Goal: Task Accomplishment & Management: Manage account settings

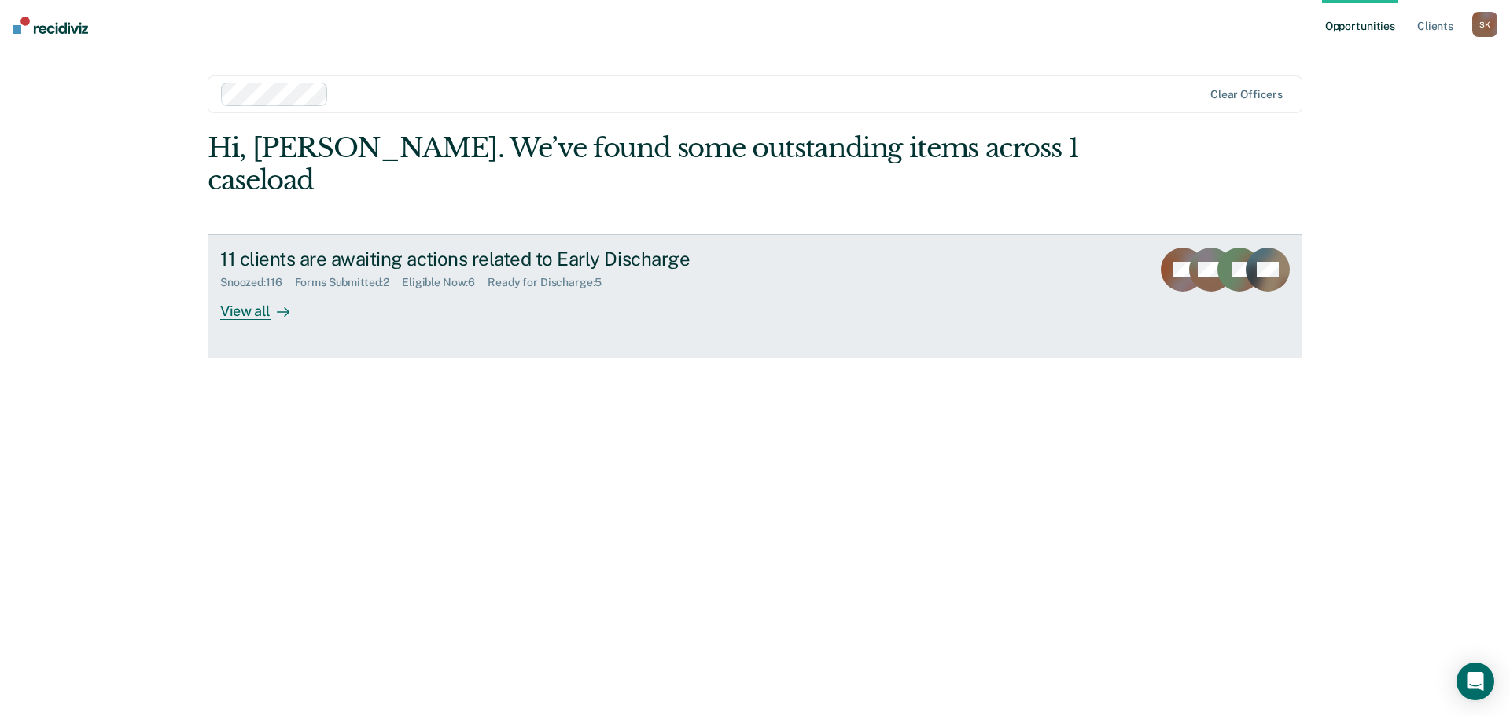
click at [270, 302] on div at bounding box center [279, 311] width 19 height 18
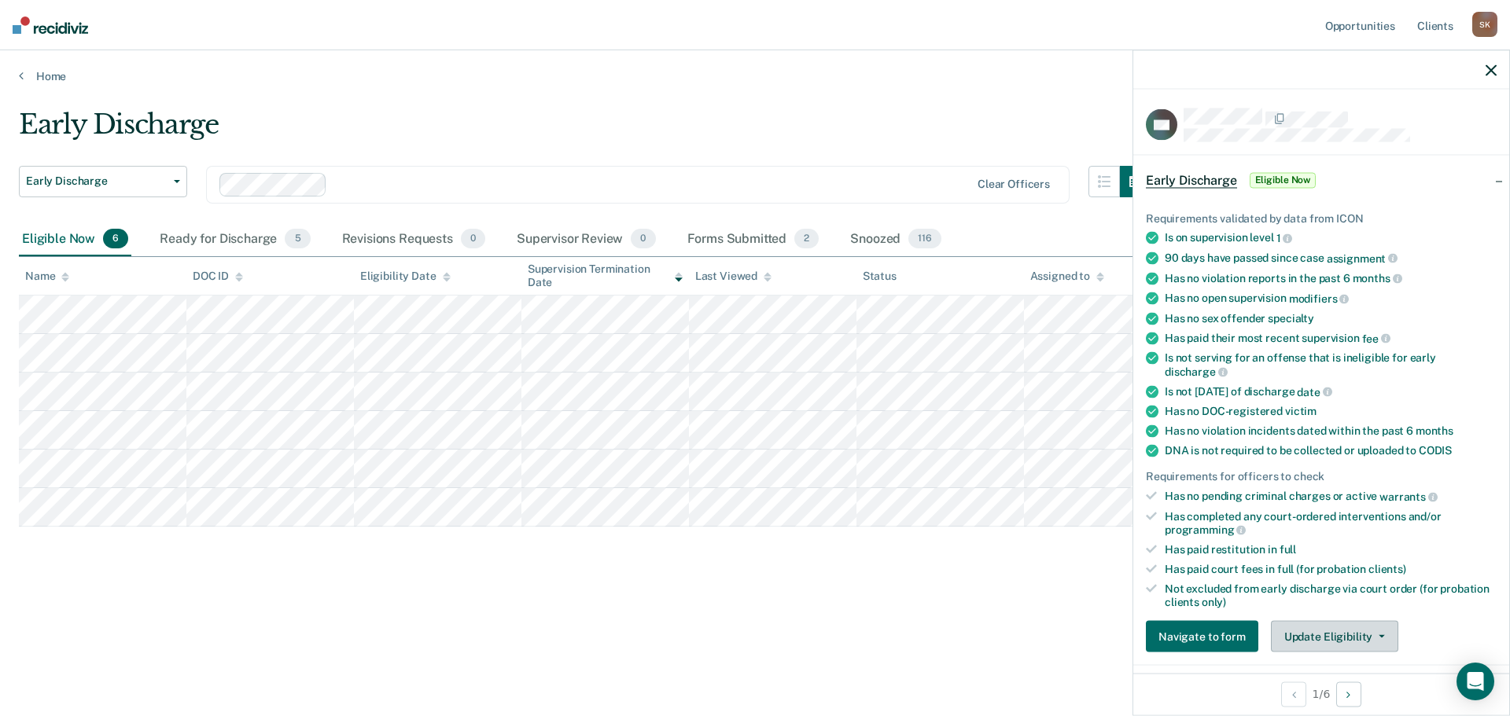
click at [1308, 624] on button "Update Eligibility" at bounding box center [1334, 636] width 127 height 31
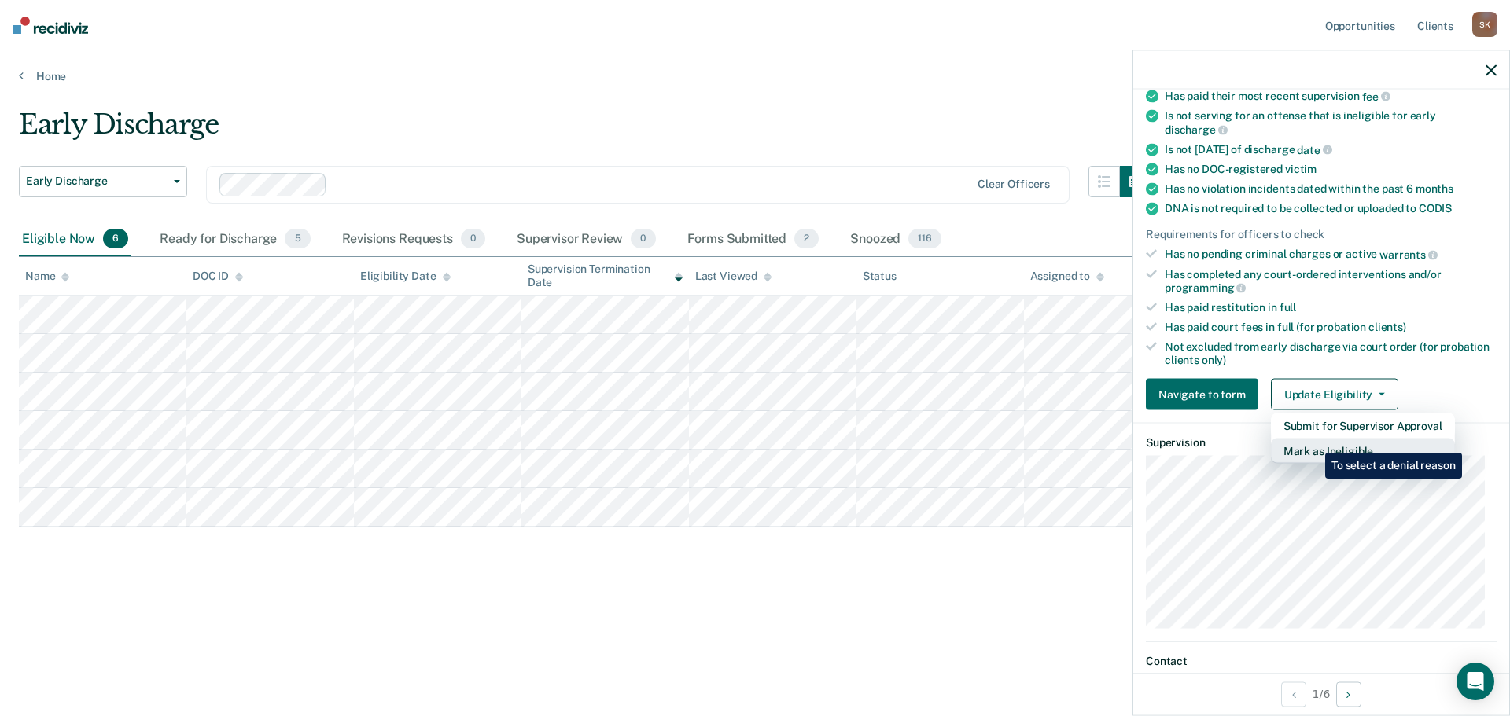
click at [1313, 441] on button "Mark as Ineligible" at bounding box center [1363, 451] width 184 height 25
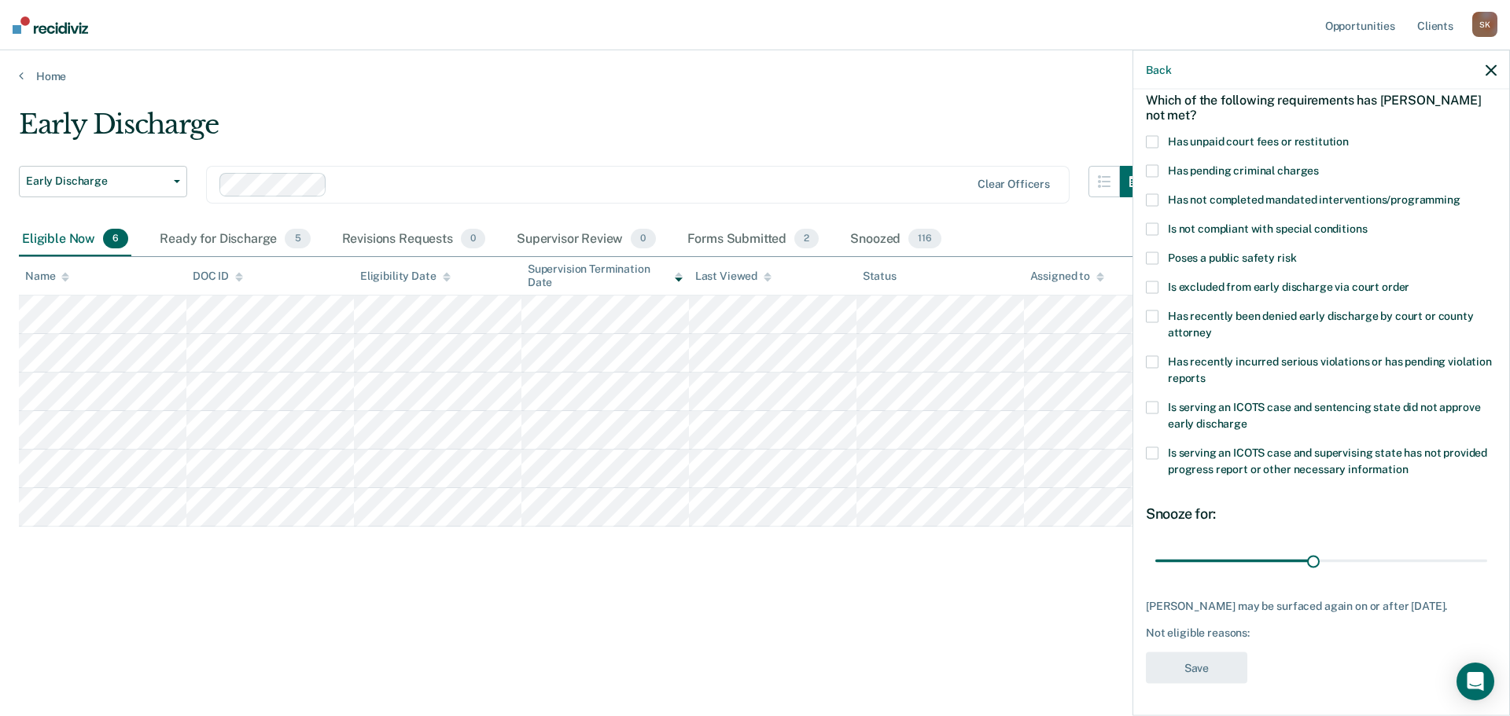
scroll to position [86, 0]
click at [1165, 193] on label "Has not completed mandated interventions/programming" at bounding box center [1321, 201] width 351 height 17
click at [1216, 660] on button "Save" at bounding box center [1196, 668] width 101 height 32
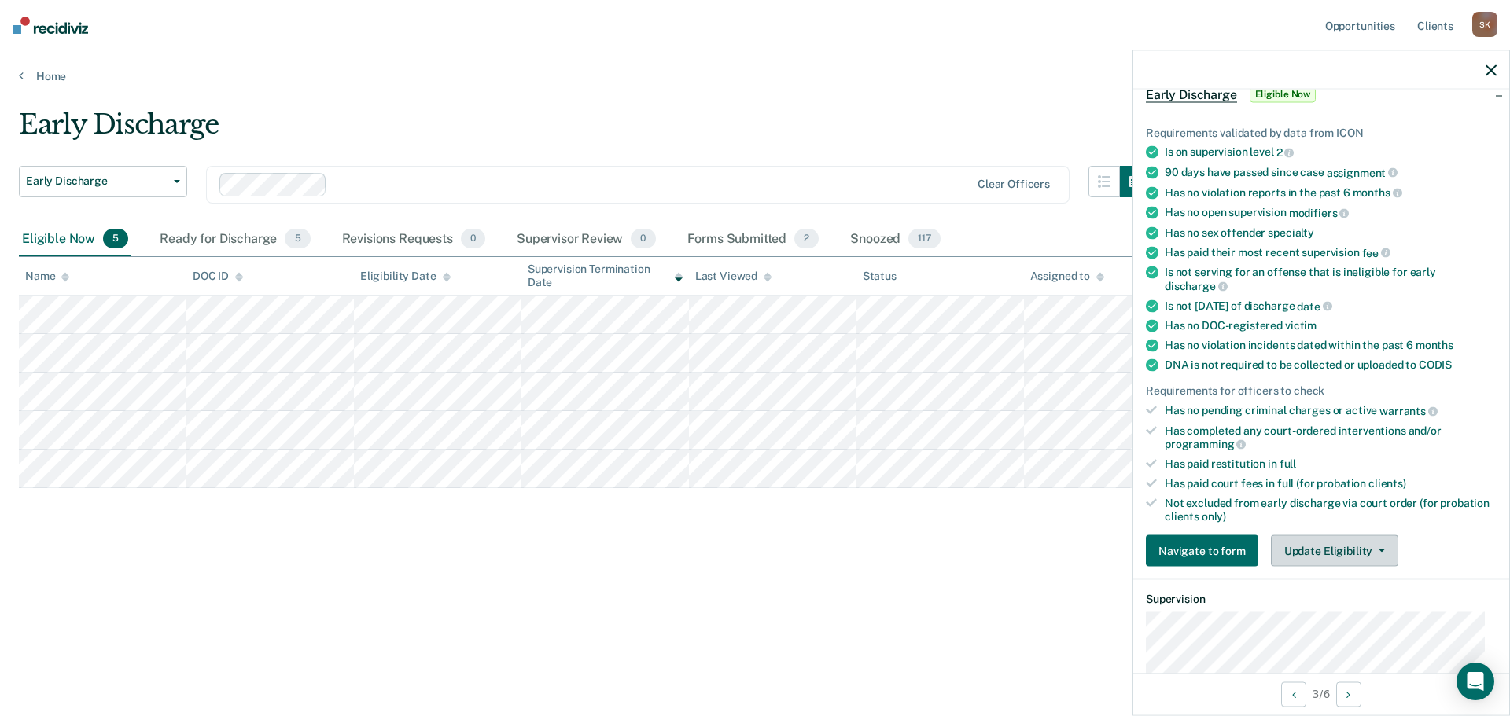
click at [1314, 541] on button "Update Eligibility" at bounding box center [1334, 550] width 127 height 31
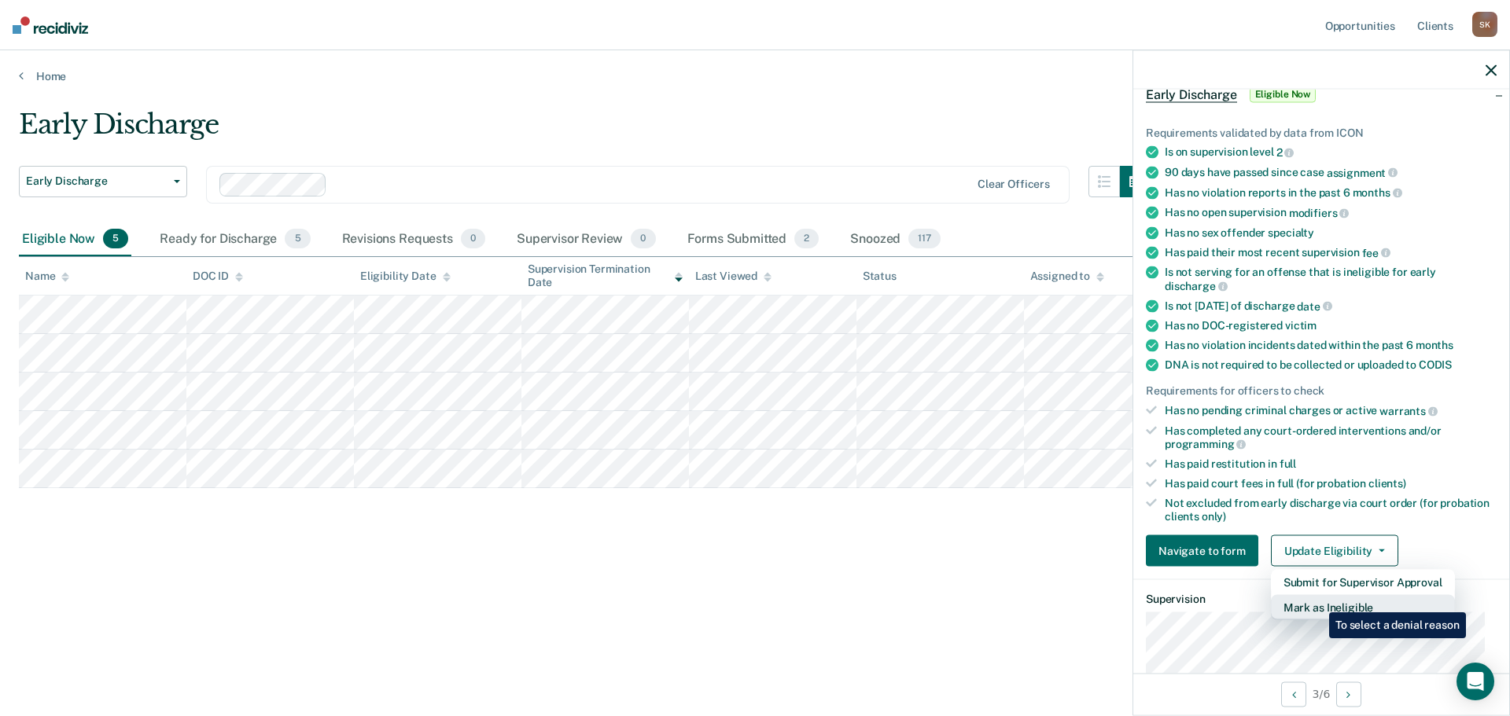
click at [1317, 601] on button "Mark as Ineligible" at bounding box center [1363, 607] width 184 height 25
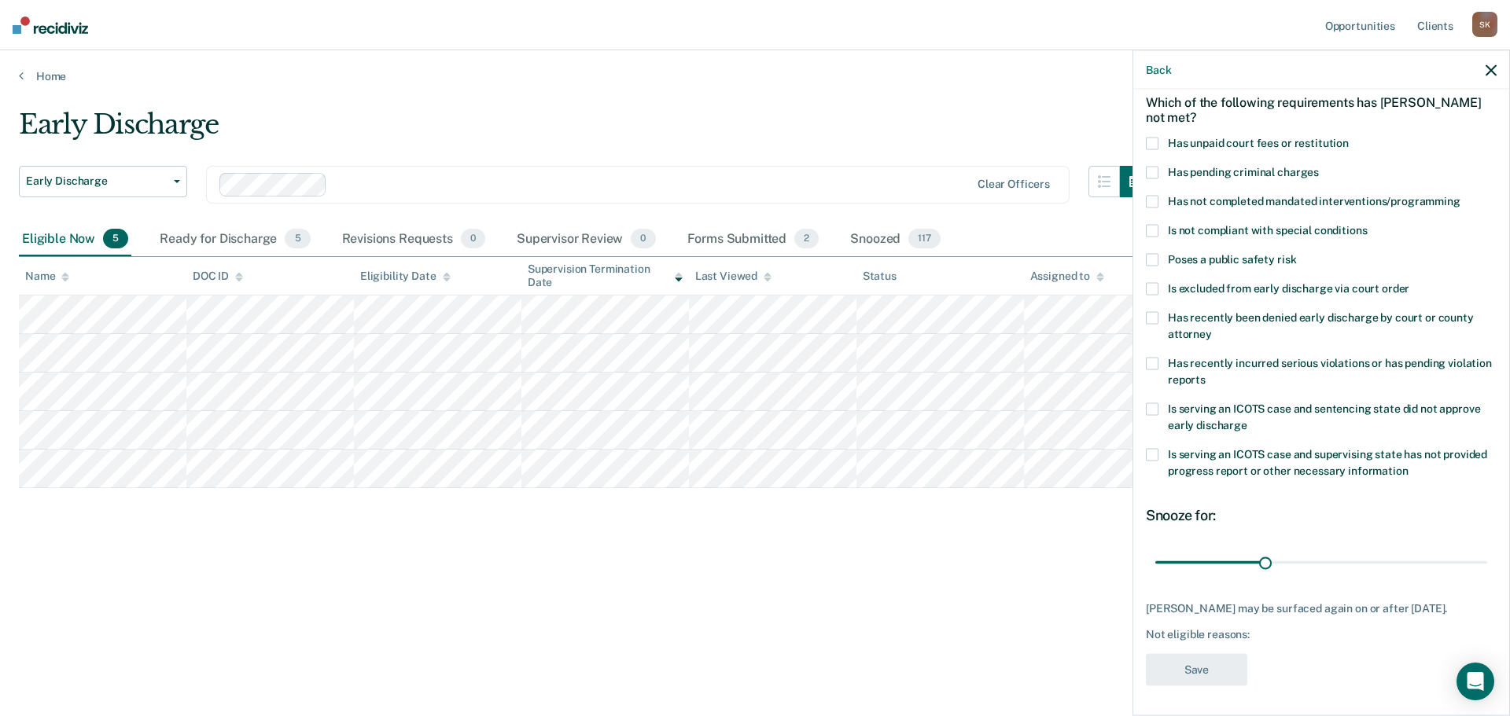
click at [1160, 142] on label "Has unpaid court fees or restitution" at bounding box center [1321, 146] width 351 height 17
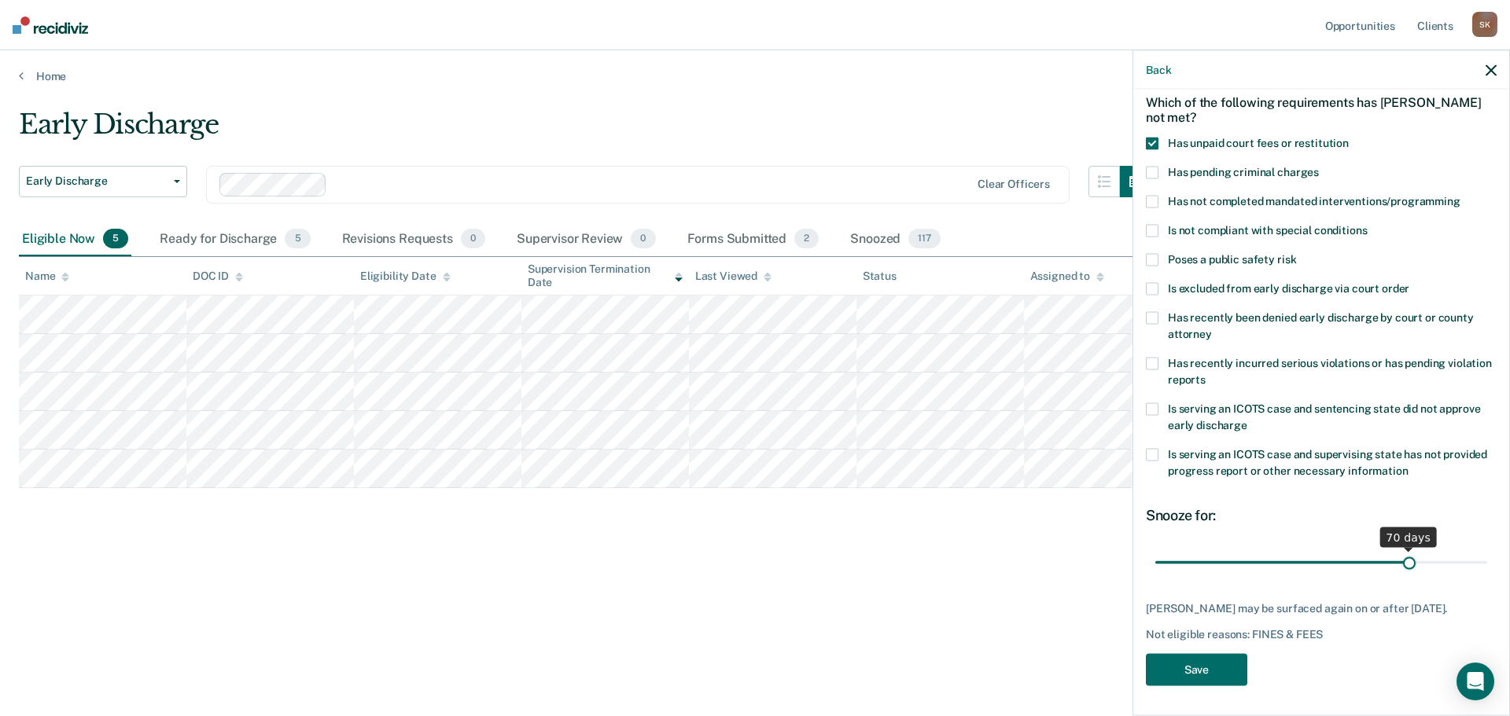
drag, startPoint x: 1263, startPoint y: 561, endPoint x: 1398, endPoint y: 561, distance: 135.2
type input "70"
click at [1398, 561] on input "range" at bounding box center [1321, 563] width 332 height 28
click at [1202, 679] on button "Save" at bounding box center [1196, 670] width 101 height 32
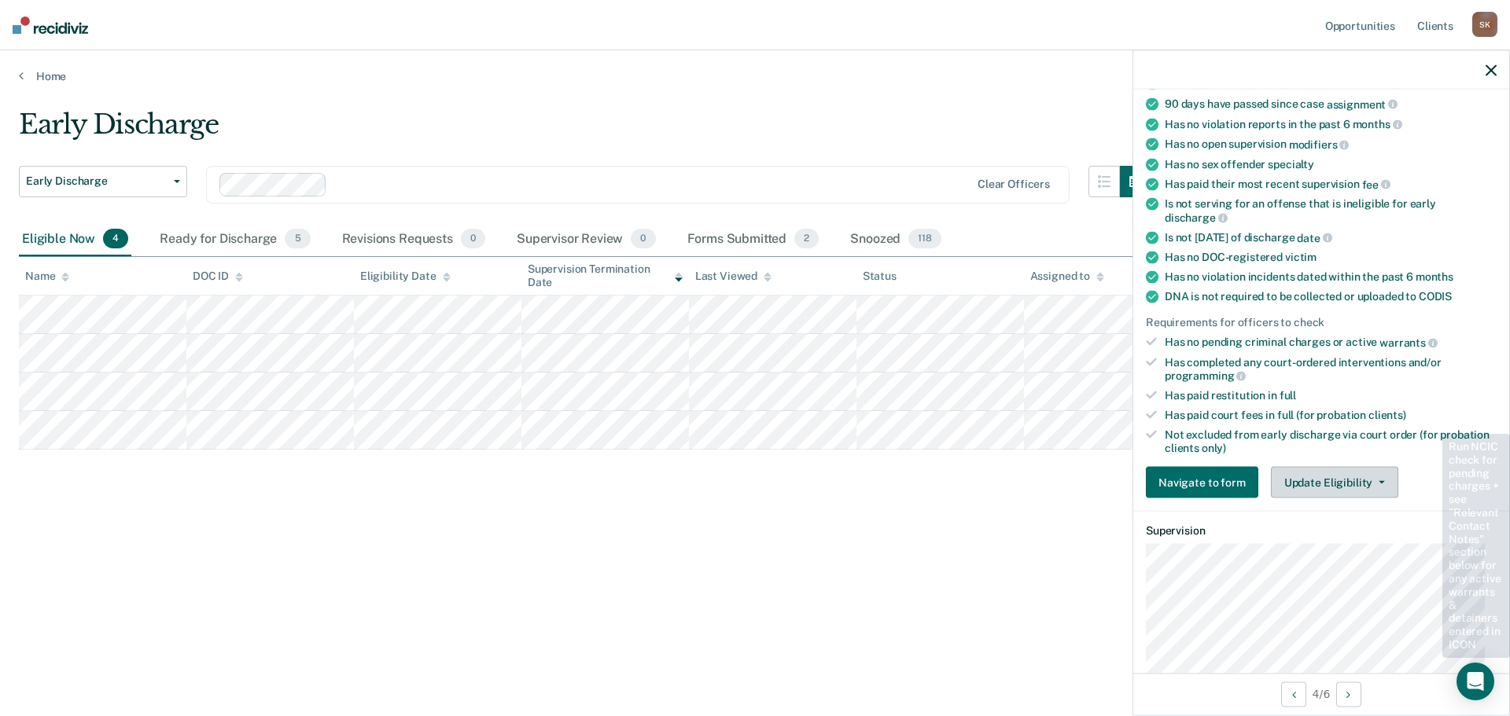
scroll to position [230, 0]
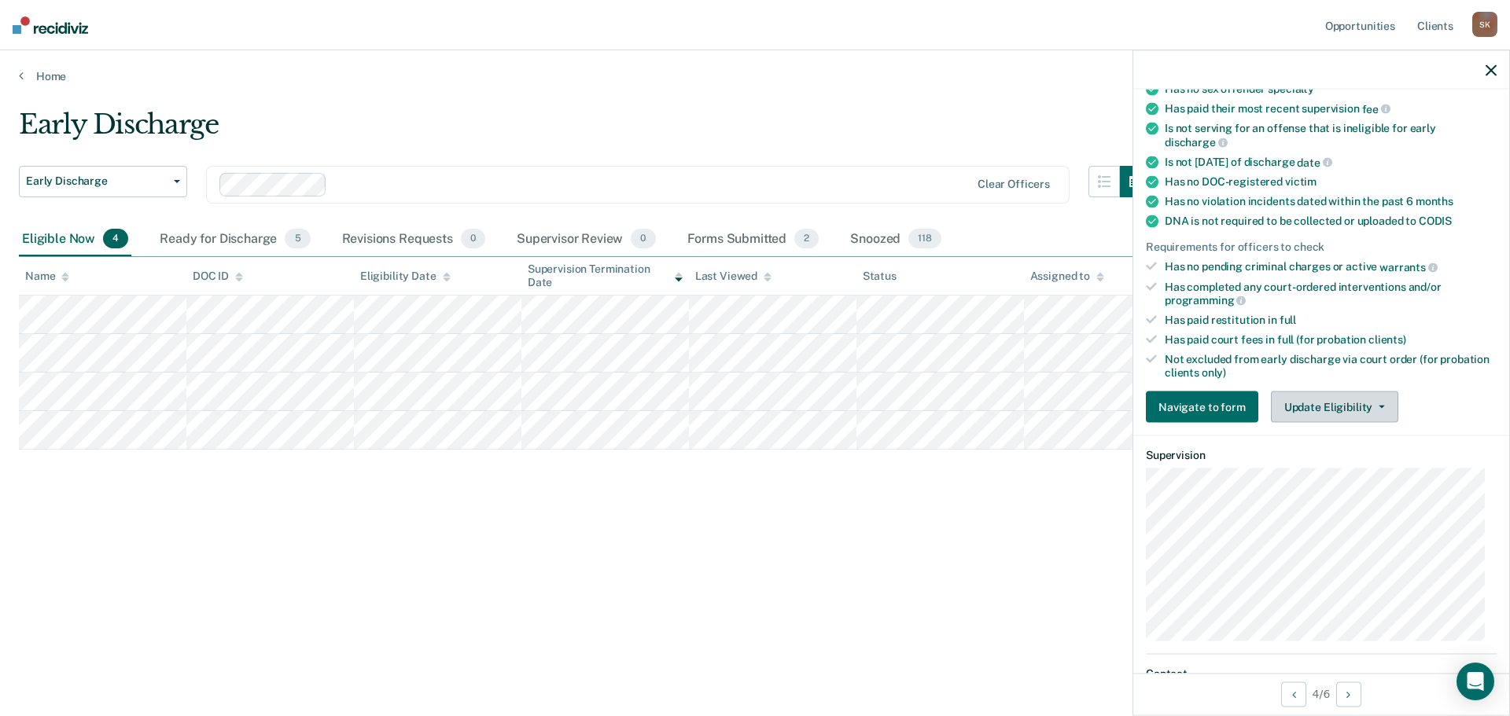
click at [1339, 393] on button "Update Eligibility" at bounding box center [1334, 407] width 127 height 31
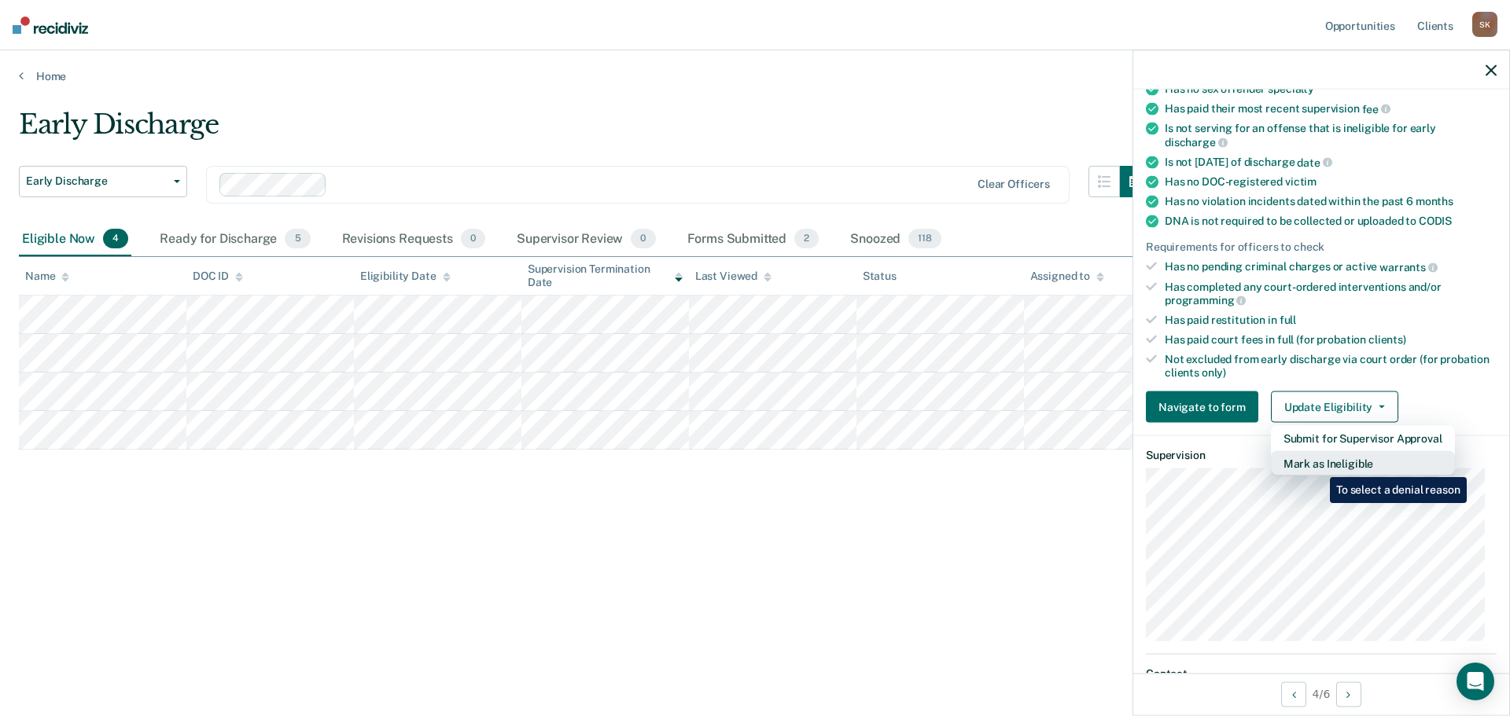
click at [1317, 466] on button "Mark as Ineligible" at bounding box center [1363, 463] width 184 height 25
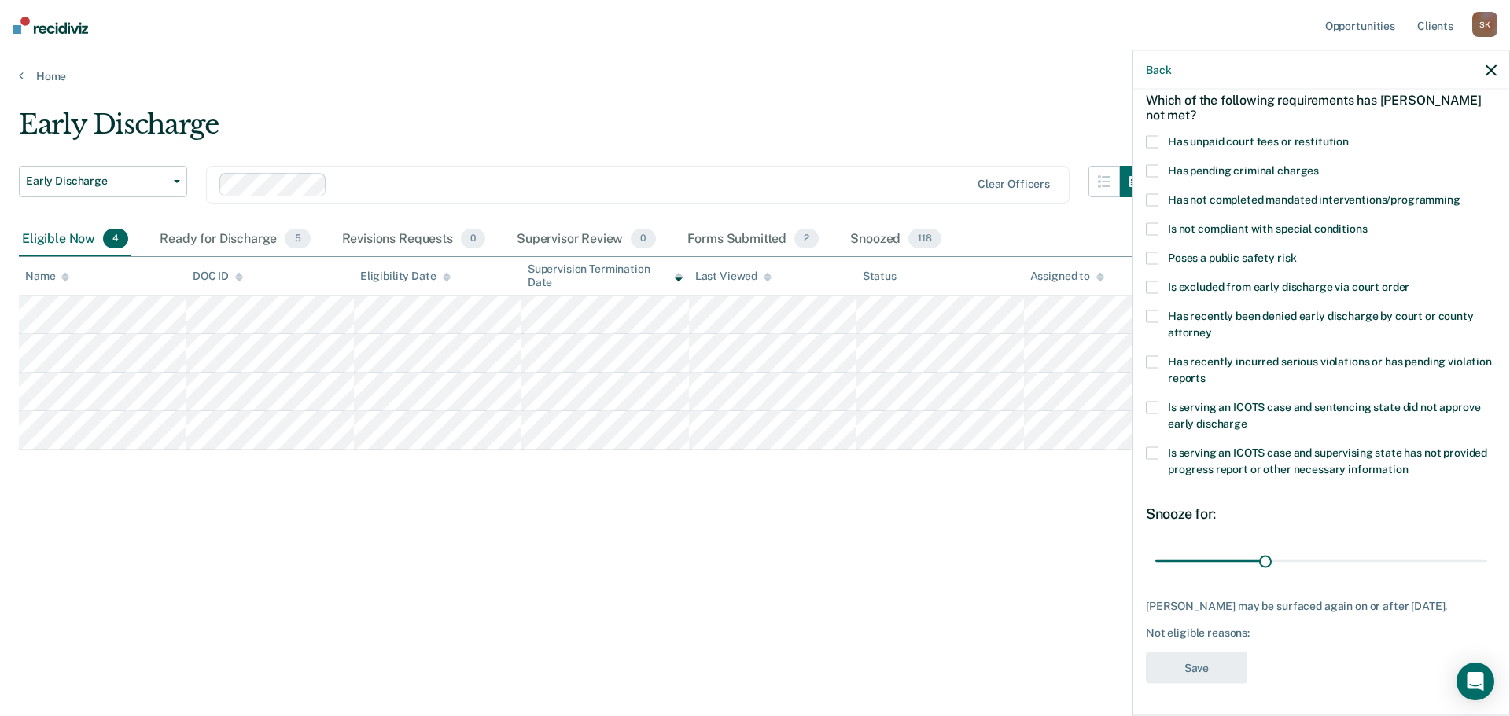
scroll to position [86, 0]
click at [1198, 193] on span "Has not completed mandated interventions/programming" at bounding box center [1314, 199] width 293 height 13
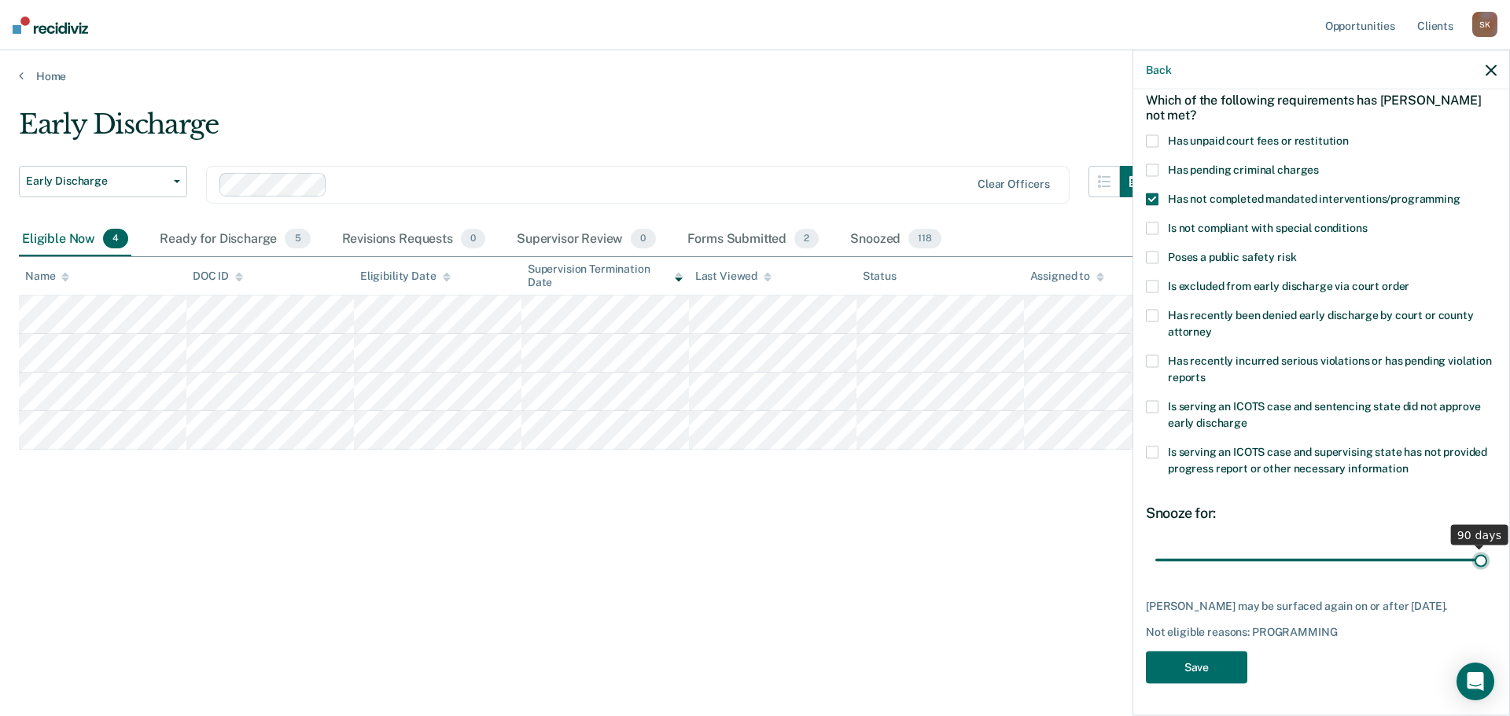
drag, startPoint x: 1262, startPoint y: 546, endPoint x: 1485, endPoint y: 564, distance: 223.2
type input "90"
click at [1485, 564] on input "range" at bounding box center [1321, 560] width 332 height 28
click at [1183, 658] on button "Save" at bounding box center [1196, 668] width 101 height 32
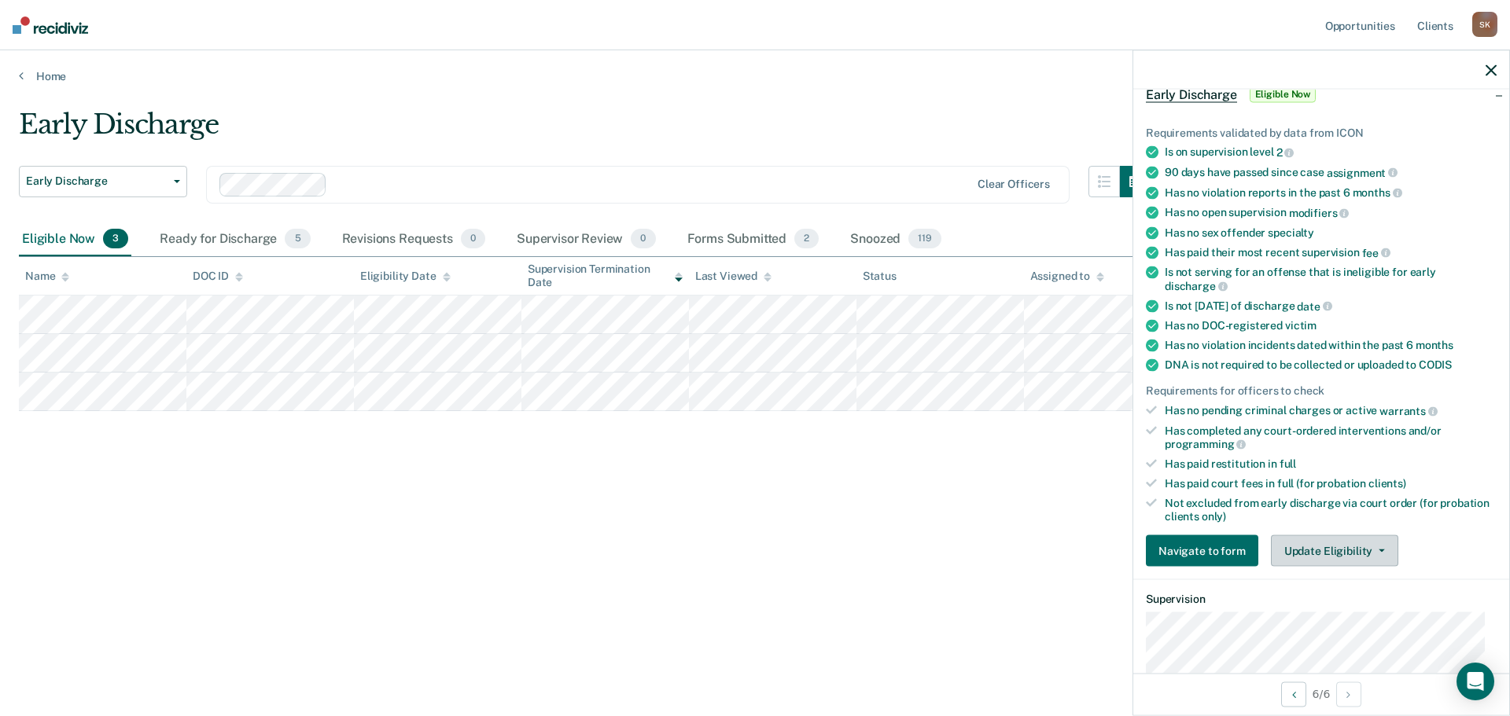
click at [1301, 549] on button "Update Eligibility" at bounding box center [1334, 550] width 127 height 31
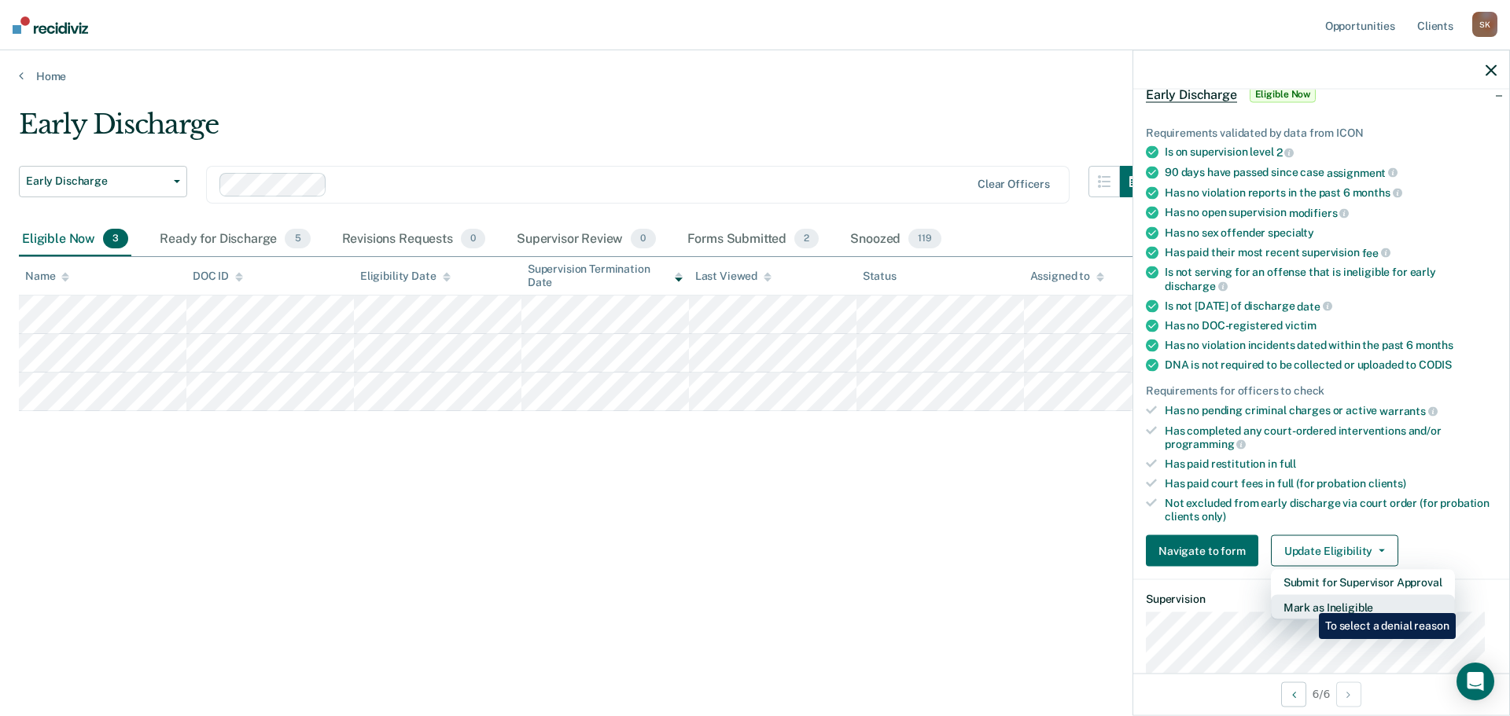
click at [1307, 602] on button "Mark as Ineligible" at bounding box center [1363, 607] width 184 height 25
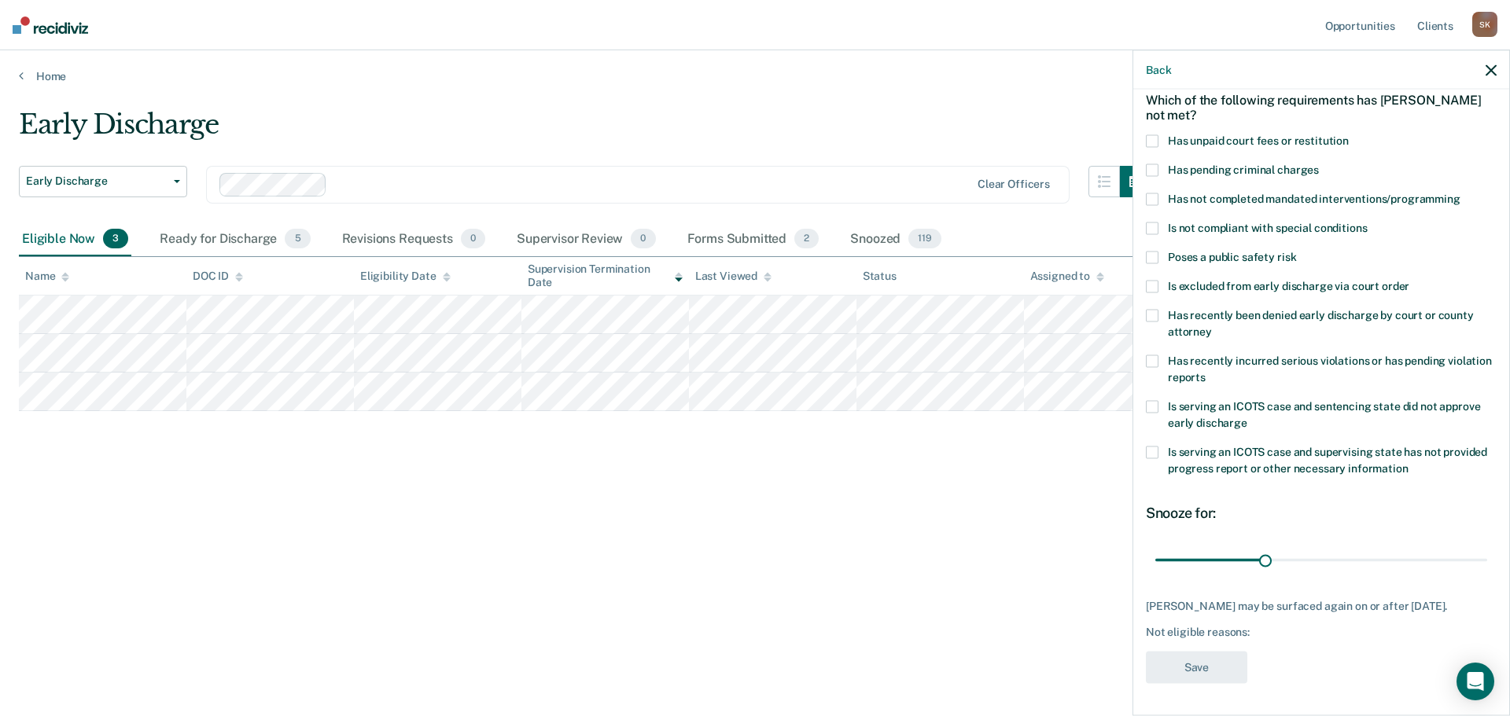
click at [1168, 193] on span "Has not completed mandated interventions/programming" at bounding box center [1314, 199] width 293 height 13
drag, startPoint x: 1257, startPoint y: 552, endPoint x: 1371, endPoint y: 535, distance: 115.3
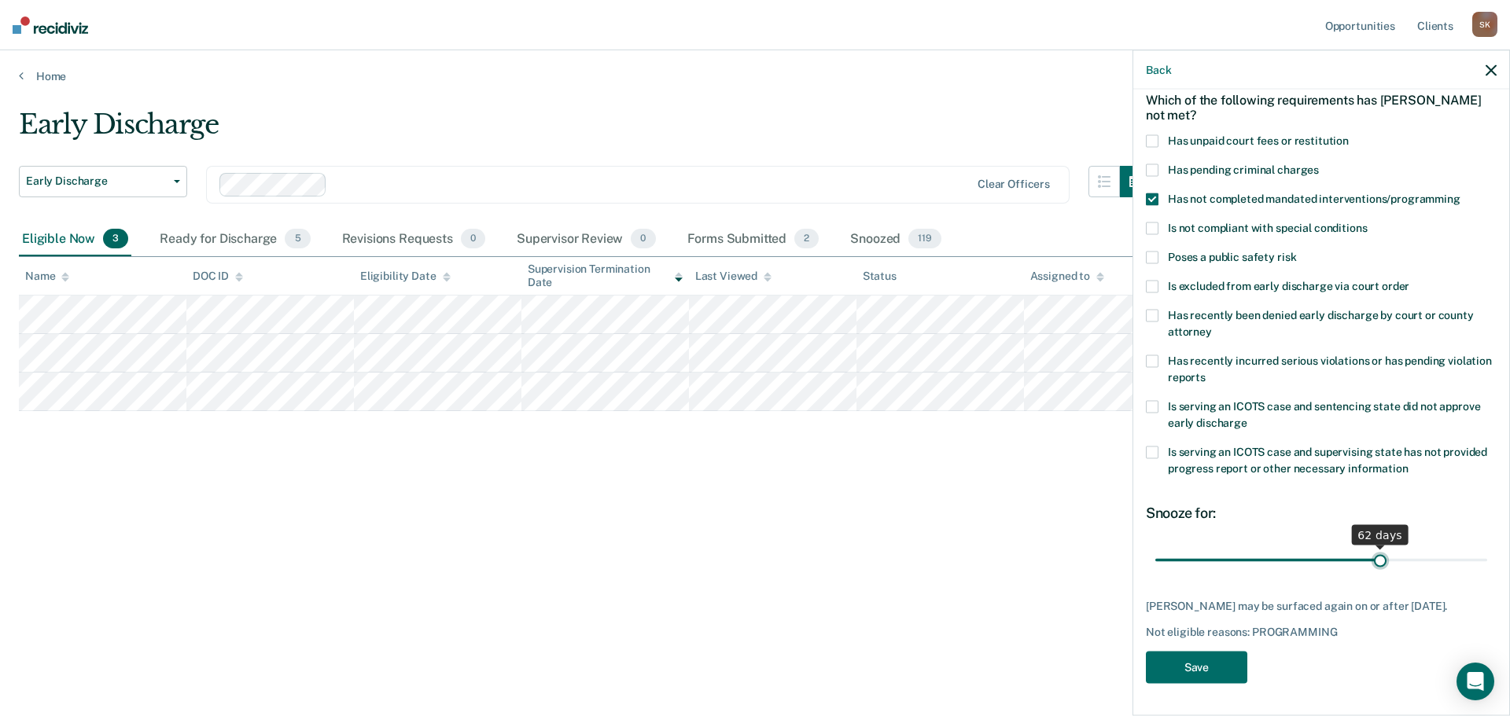
type input "62"
click at [1371, 546] on input "range" at bounding box center [1321, 560] width 332 height 28
click at [1212, 663] on button "Save" at bounding box center [1196, 668] width 101 height 32
